Goal: Task Accomplishment & Management: Use online tool/utility

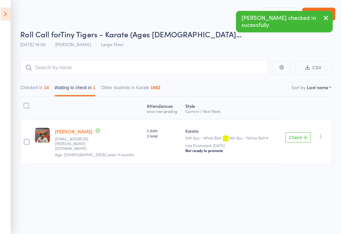
click at [294, 140] on button "Check in" at bounding box center [298, 136] width 25 height 10
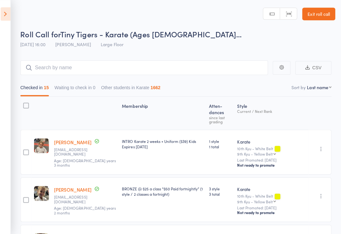
click at [4, 15] on icon at bounding box center [8, 13] width 10 height 13
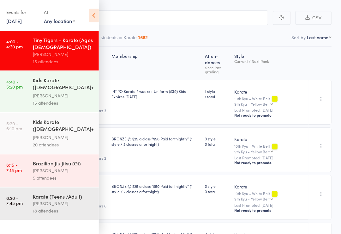
scroll to position [50, 0]
click at [47, 90] on div "Kids Karate ([DEMOGRAPHIC_DATA]+) Intermediate+" at bounding box center [64, 83] width 60 height 15
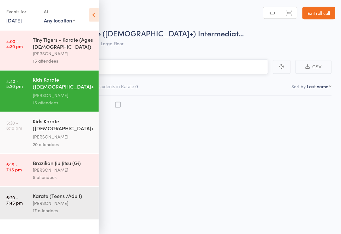
scroll to position [4, 0]
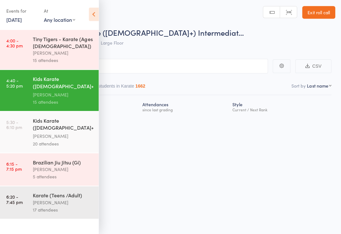
click at [95, 9] on icon at bounding box center [95, 15] width 10 height 13
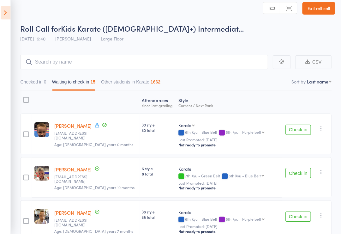
click at [301, 130] on button "Check in" at bounding box center [298, 130] width 25 height 10
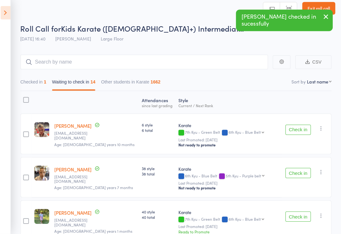
click at [300, 130] on button "Check in" at bounding box center [298, 130] width 25 height 10
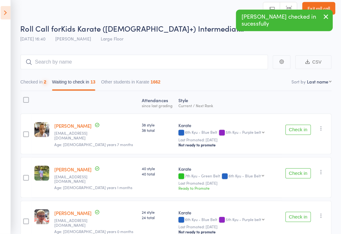
click at [298, 129] on button "Check in" at bounding box center [298, 130] width 25 height 10
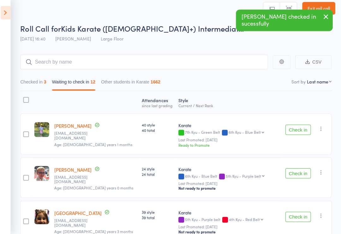
click at [298, 128] on button "Check in" at bounding box center [298, 130] width 25 height 10
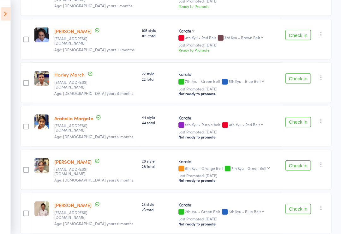
scroll to position [230, 0]
click at [300, 209] on button "Check in" at bounding box center [298, 207] width 25 height 10
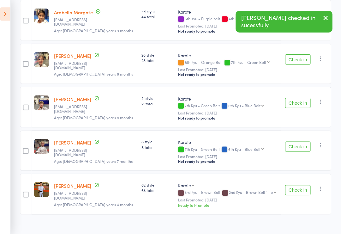
scroll to position [336, 0]
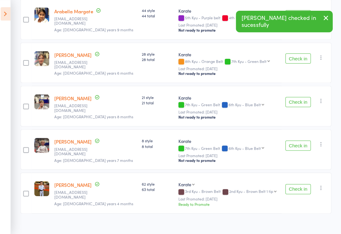
click at [301, 189] on button "Check in" at bounding box center [298, 188] width 25 height 10
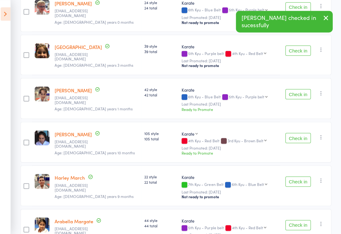
scroll to position [127, 0]
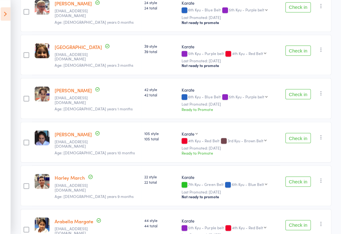
click at [296, 93] on button "Check in" at bounding box center [298, 93] width 25 height 10
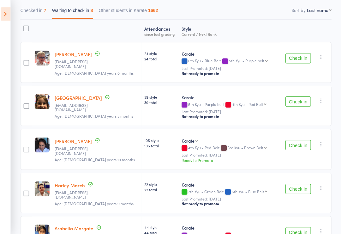
scroll to position [77, 0]
click at [302, 189] on button "Check in" at bounding box center [298, 188] width 25 height 10
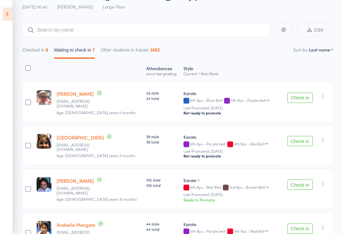
scroll to position [38, 0]
click at [39, 49] on button "Checked in 8" at bounding box center [35, 51] width 26 height 15
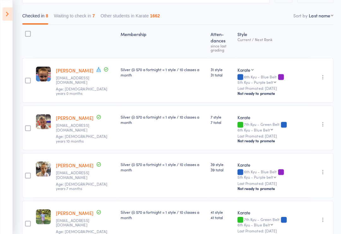
scroll to position [71, 0]
click at [81, 16] on button "Waiting to check in 7" at bounding box center [74, 17] width 41 height 15
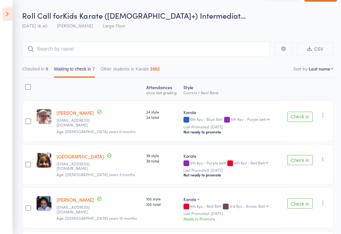
scroll to position [19, 0]
click at [38, 73] on button "Checked in 8" at bounding box center [35, 70] width 26 height 15
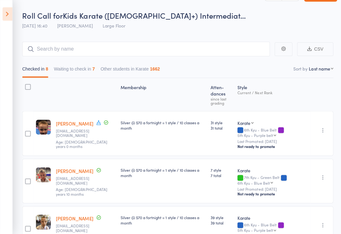
click at [76, 70] on button "Waiting to check in 7" at bounding box center [74, 70] width 41 height 15
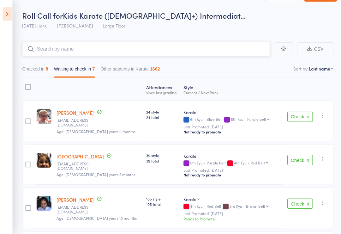
click at [238, 45] on input "search" at bounding box center [145, 48] width 246 height 15
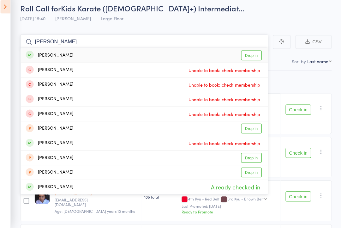
type input "[PERSON_NAME]"
click at [256, 57] on link "Drop in" at bounding box center [252, 62] width 21 height 10
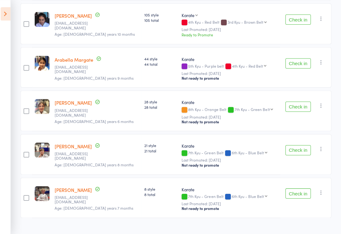
scroll to position [206, 0]
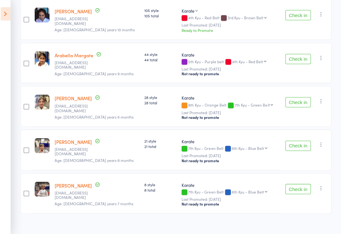
click at [298, 145] on button "Check in" at bounding box center [298, 145] width 25 height 10
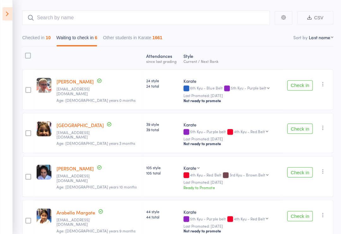
scroll to position [50, 0]
click at [299, 173] on button "Check in" at bounding box center [298, 171] width 25 height 10
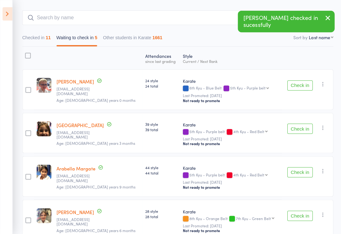
click at [302, 217] on button "Check in" at bounding box center [298, 214] width 25 height 10
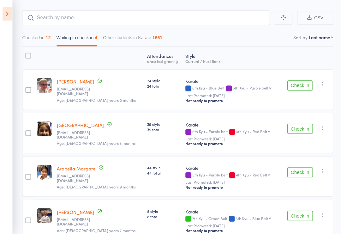
click at [4, 12] on icon at bounding box center [8, 13] width 10 height 13
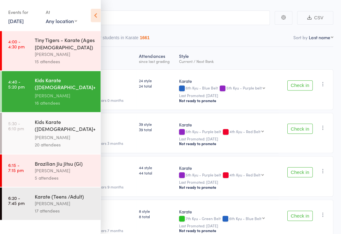
click at [44, 203] on div "[PERSON_NAME]" at bounding box center [64, 202] width 60 height 7
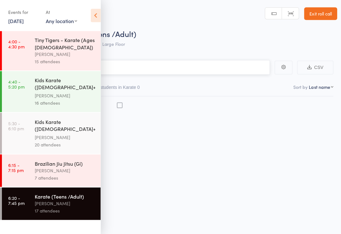
scroll to position [4, 0]
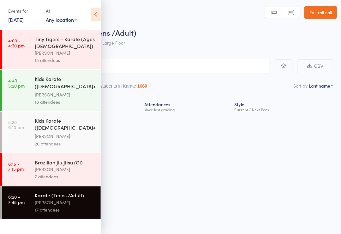
click at [97, 17] on icon at bounding box center [95, 15] width 10 height 13
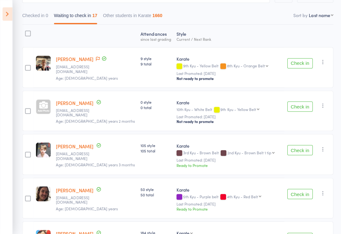
scroll to position [71, 0]
click at [10, 15] on icon at bounding box center [8, 13] width 10 height 13
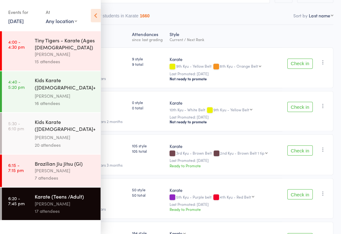
click at [69, 93] on div "[PERSON_NAME]" at bounding box center [64, 95] width 60 height 7
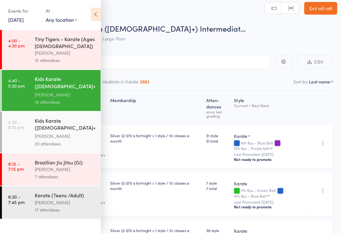
click at [91, 11] on icon at bounding box center [95, 15] width 10 height 13
